Goal: Communication & Community: Answer question/provide support

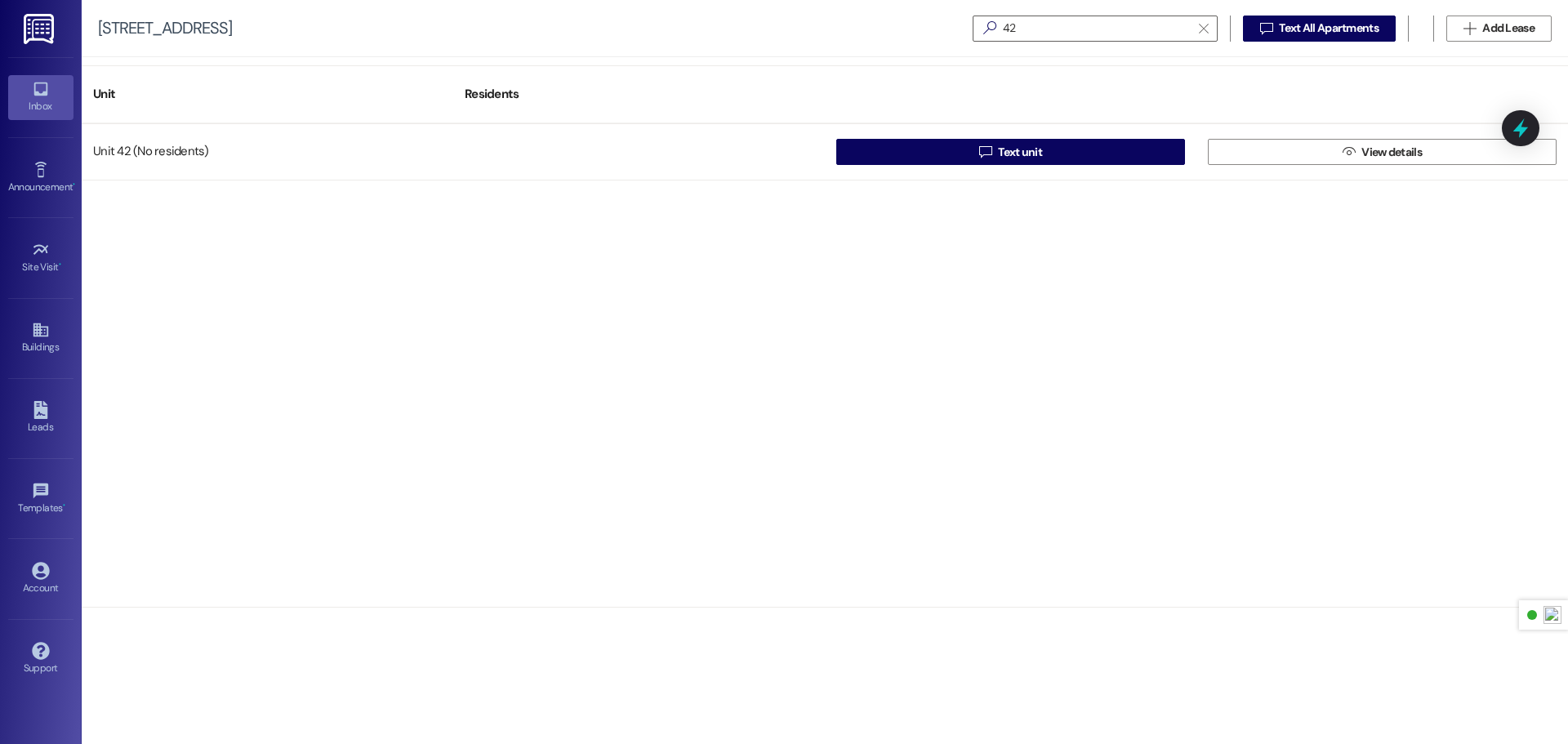
click at [43, 101] on div "Inbox" at bounding box center [41, 107] width 82 height 17
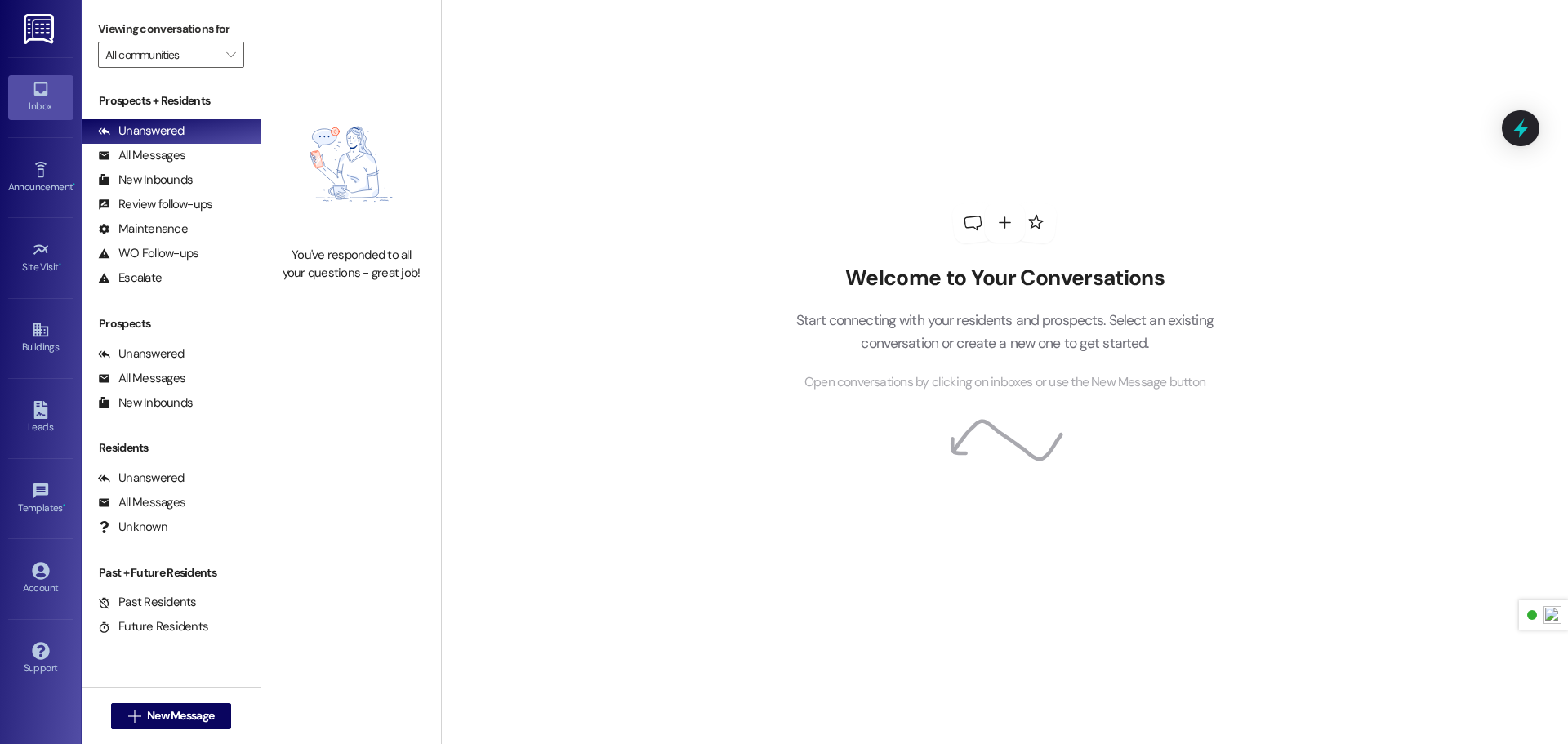
drag, startPoint x: 37, startPoint y: 37, endPoint x: 31, endPoint y: 45, distance: 10.0
click at [36, 37] on img at bounding box center [41, 29] width 33 height 31
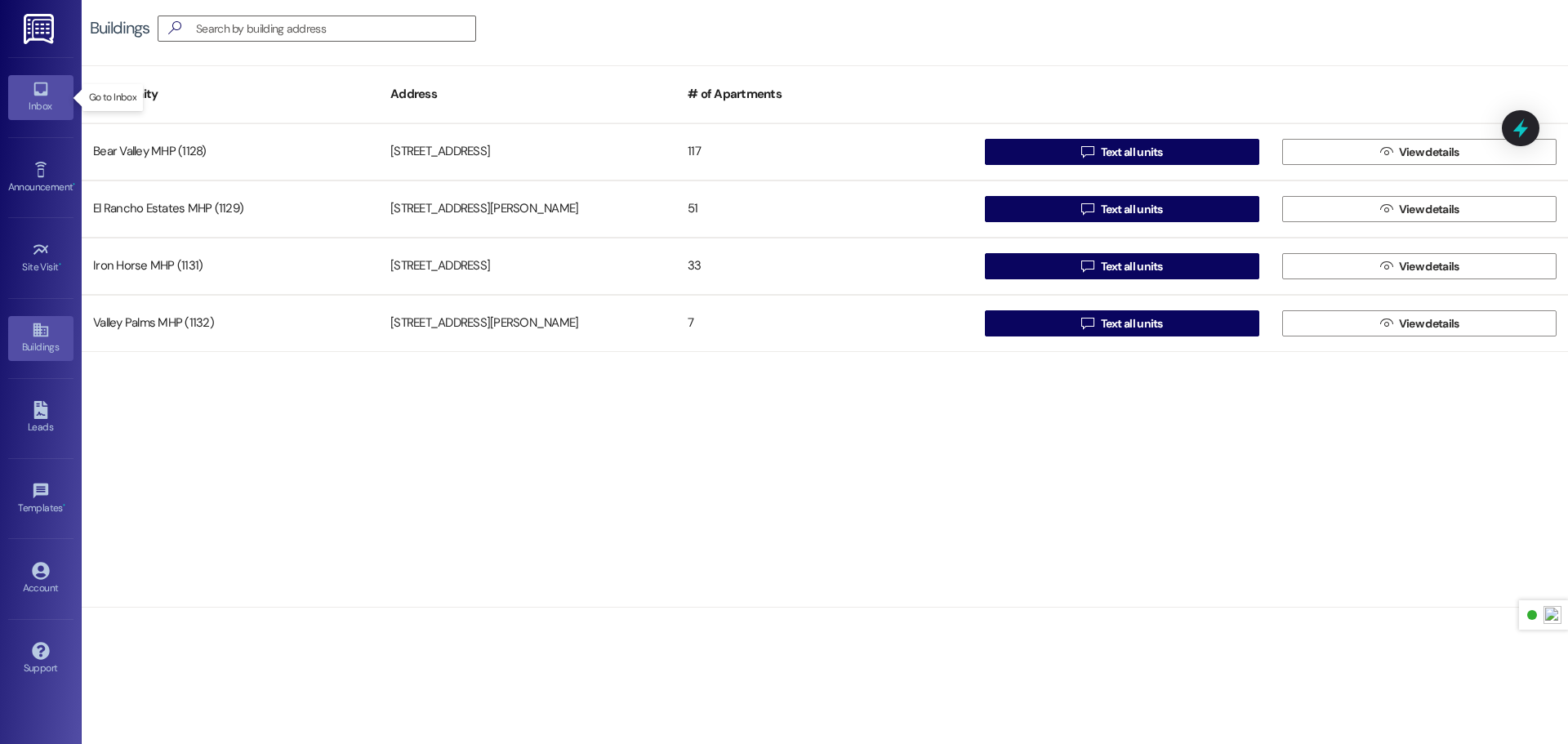
click at [31, 108] on div "Inbox" at bounding box center [41, 107] width 82 height 17
